Goal: Information Seeking & Learning: Learn about a topic

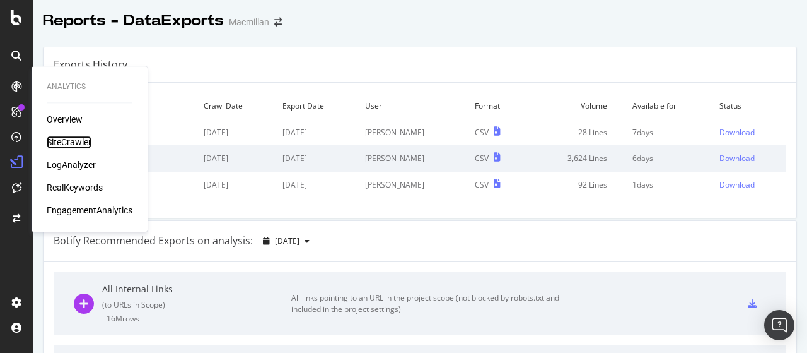
click at [84, 146] on div "SiteCrawler" at bounding box center [69, 142] width 45 height 13
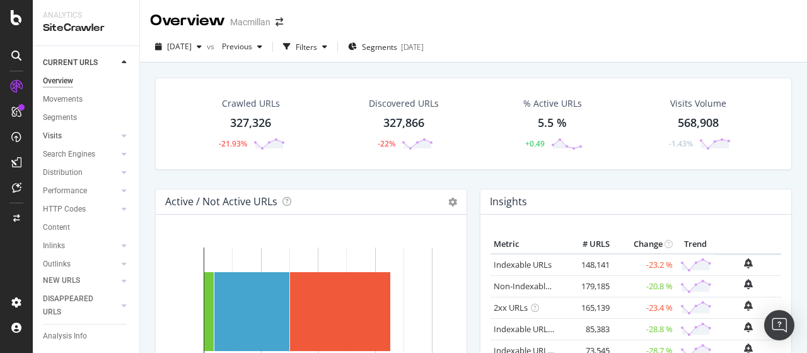
click at [105, 139] on div at bounding box center [111, 135] width 13 height 13
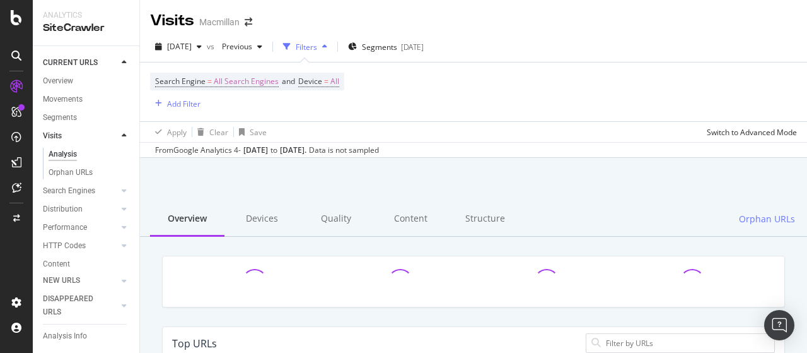
click at [122, 134] on icon at bounding box center [124, 136] width 5 height 8
click at [72, 79] on div "Overview" at bounding box center [58, 80] width 30 height 13
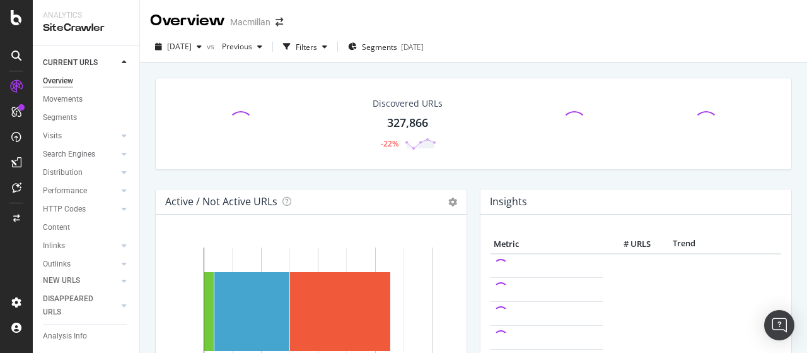
scroll to position [18, 0]
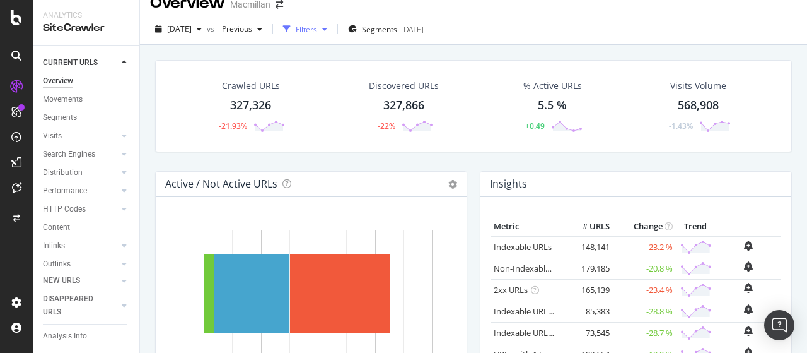
click at [332, 31] on div "button" at bounding box center [324, 29] width 15 height 8
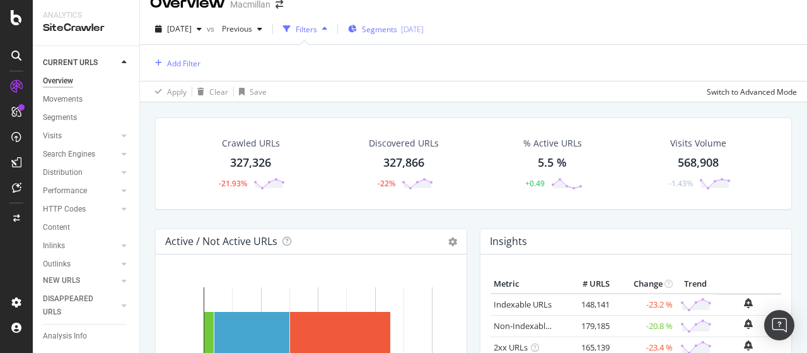
click at [386, 32] on span "Segments" at bounding box center [379, 29] width 35 height 11
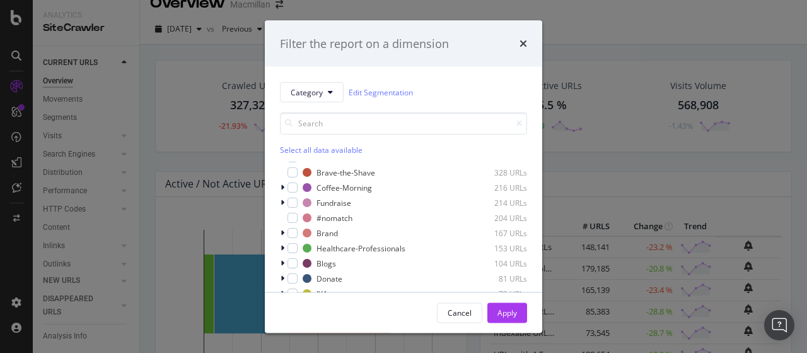
scroll to position [83, 0]
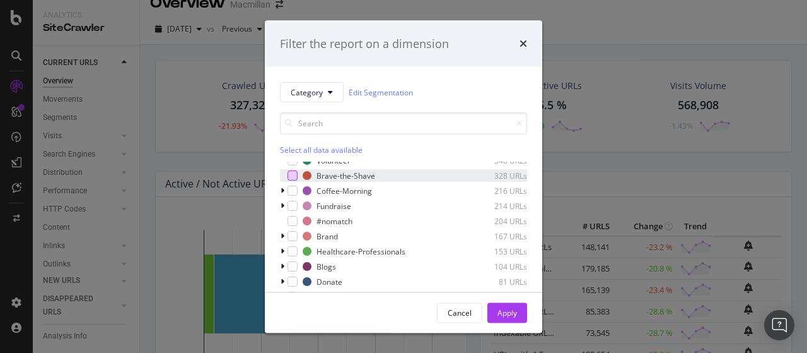
click at [295, 175] on div "modal" at bounding box center [293, 175] width 10 height 10
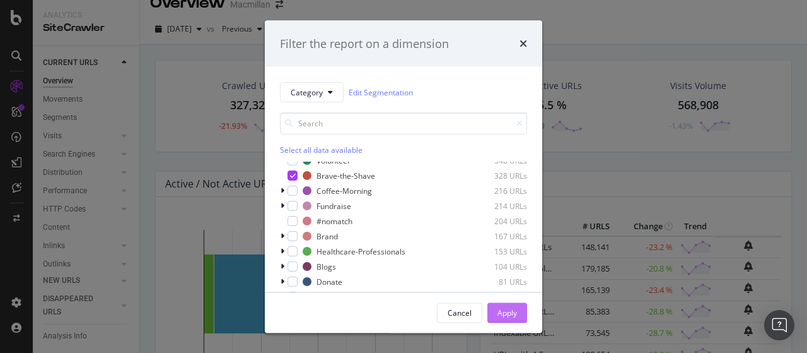
click at [501, 321] on div "Apply" at bounding box center [508, 312] width 20 height 19
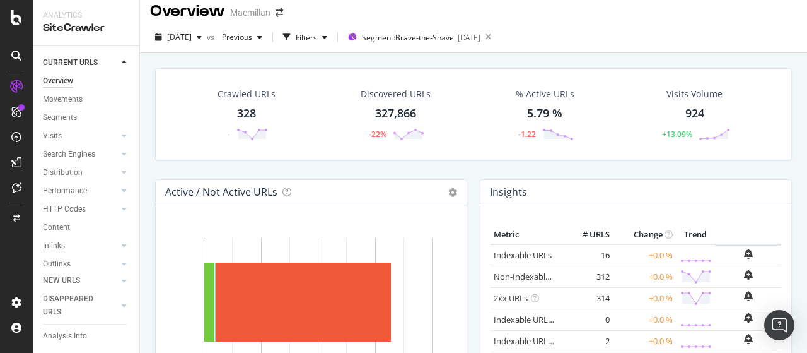
scroll to position [9, 0]
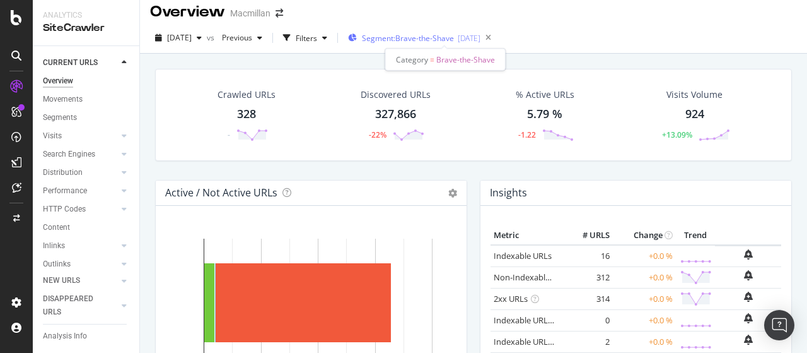
click at [443, 38] on span "Segment: Brave-the-Shave" at bounding box center [408, 38] width 92 height 11
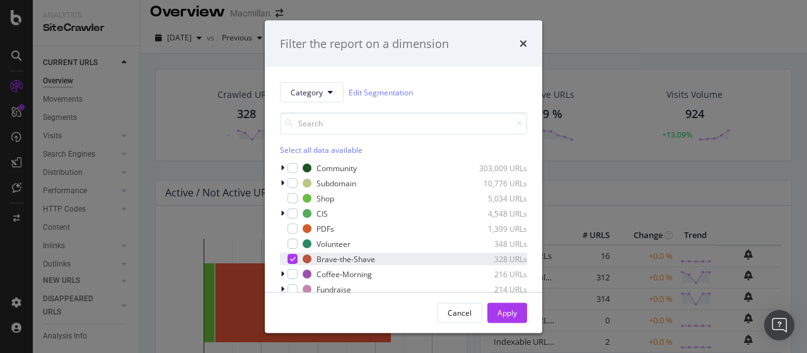
click at [291, 259] on icon "modal" at bounding box center [293, 258] width 6 height 6
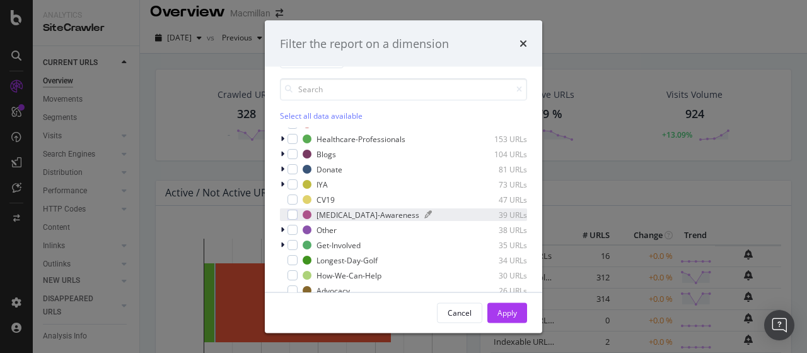
scroll to position [114, 0]
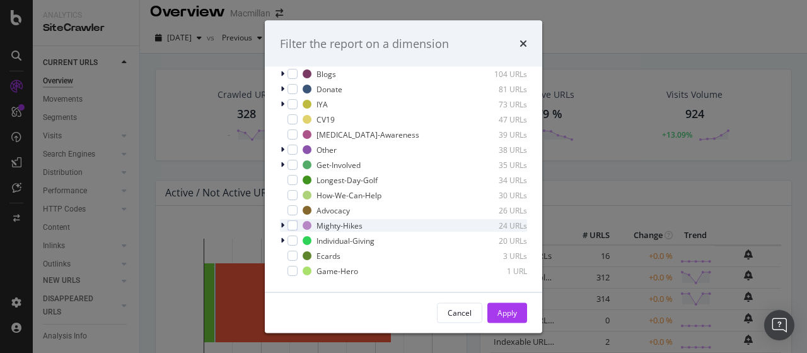
click at [283, 222] on icon "modal" at bounding box center [283, 226] width 4 height 8
click at [295, 225] on div "modal" at bounding box center [293, 226] width 10 height 10
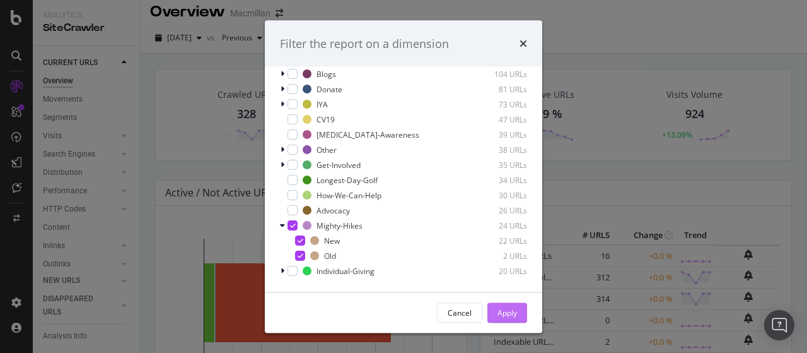
click at [506, 310] on div "Apply" at bounding box center [508, 311] width 20 height 11
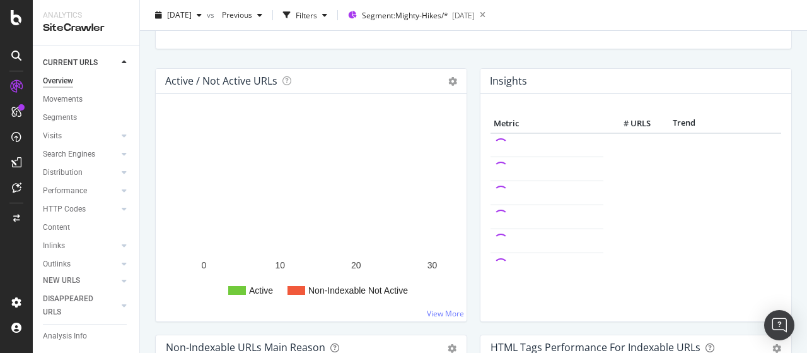
scroll to position [127, 0]
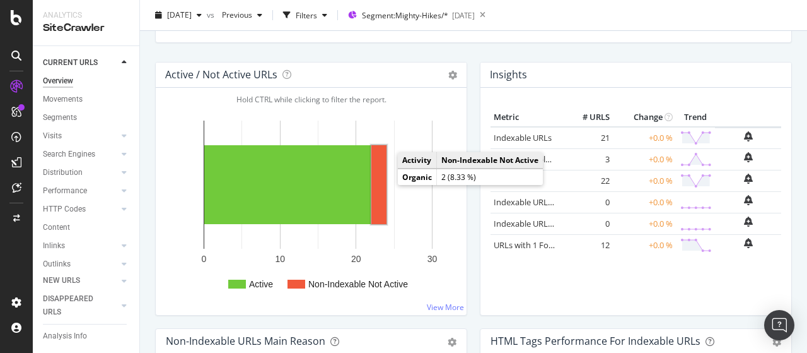
click at [379, 185] on rect "A chart." at bounding box center [378, 184] width 15 height 79
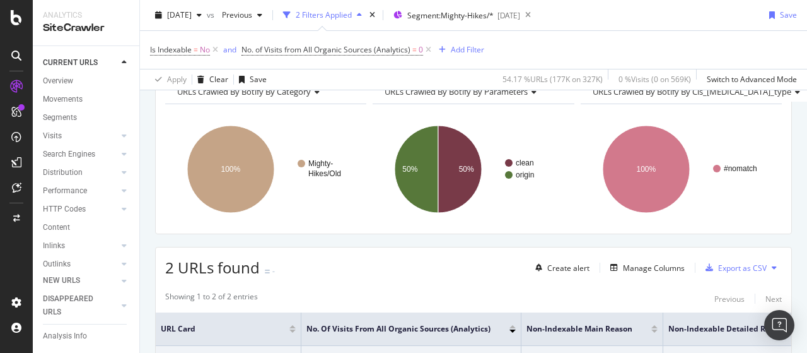
scroll to position [57, 0]
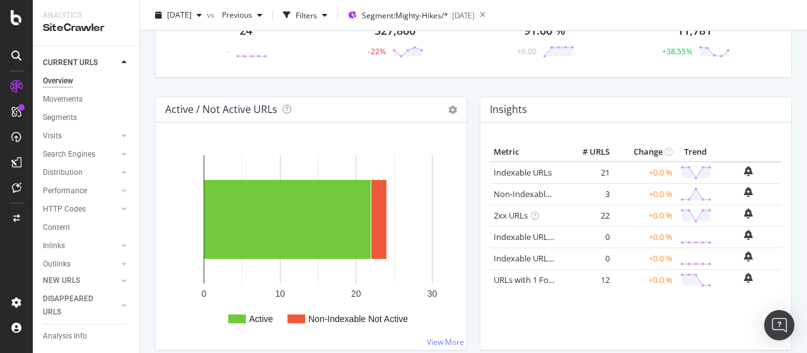
scroll to position [131, 0]
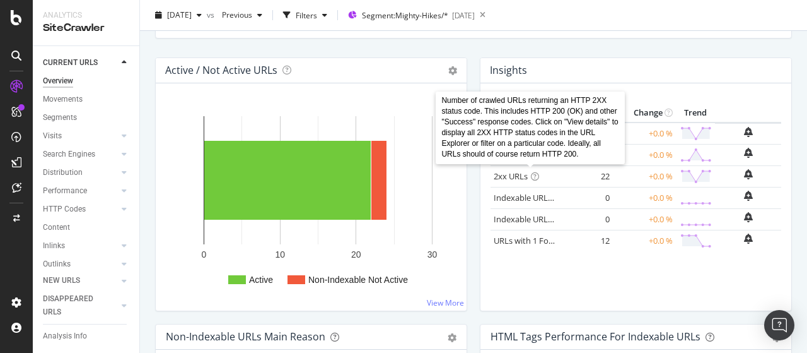
click at [531, 178] on icon at bounding box center [535, 176] width 8 height 8
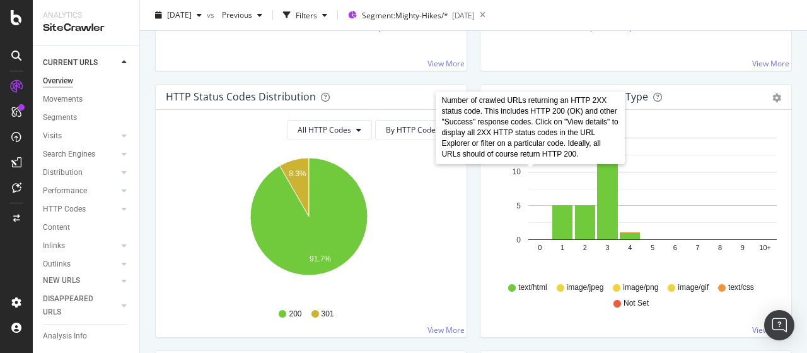
scroll to position [640, 0]
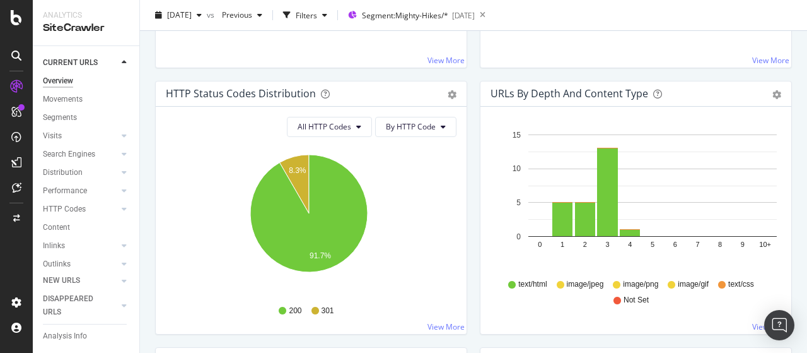
click at [474, 192] on div "URLs by Depth and Content Type Bar (by Value) Bar (by Percentage) Table Export …" at bounding box center [636, 214] width 325 height 266
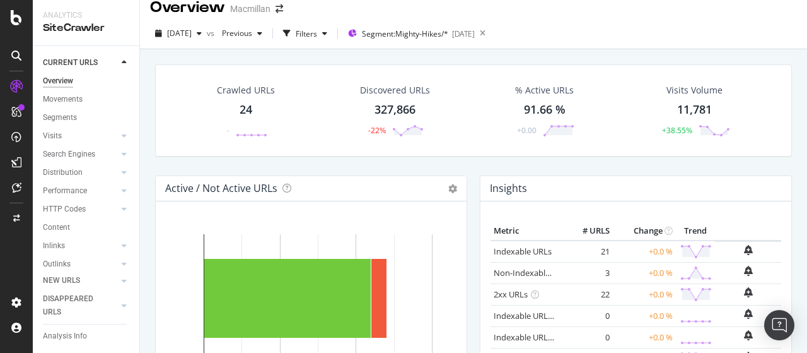
scroll to position [5, 0]
